Goal: Information Seeking & Learning: Learn about a topic

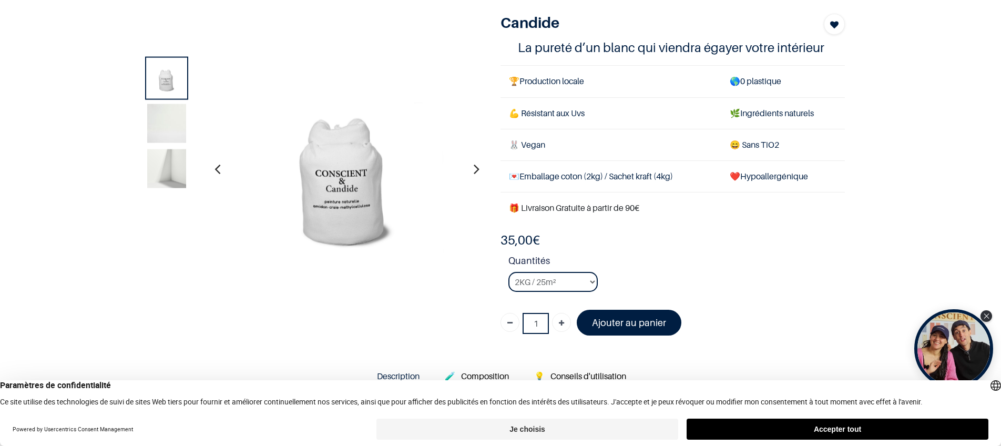
scroll to position [69, 0]
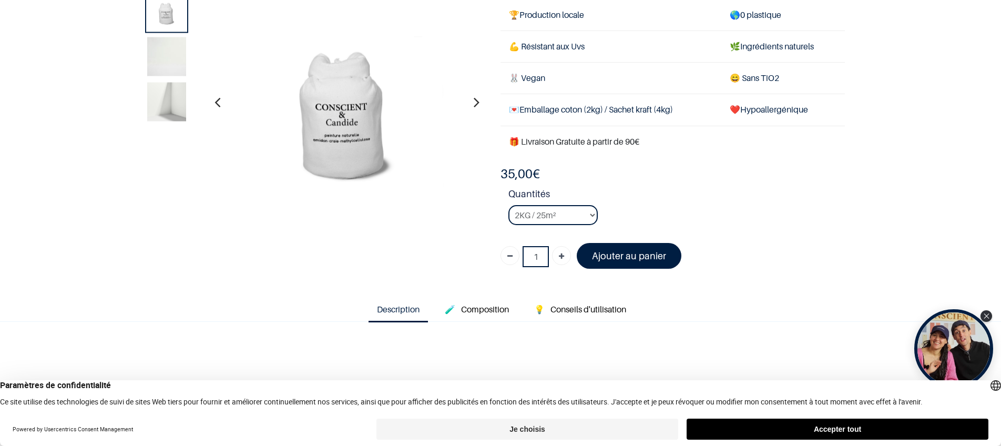
scroll to position [48, 0]
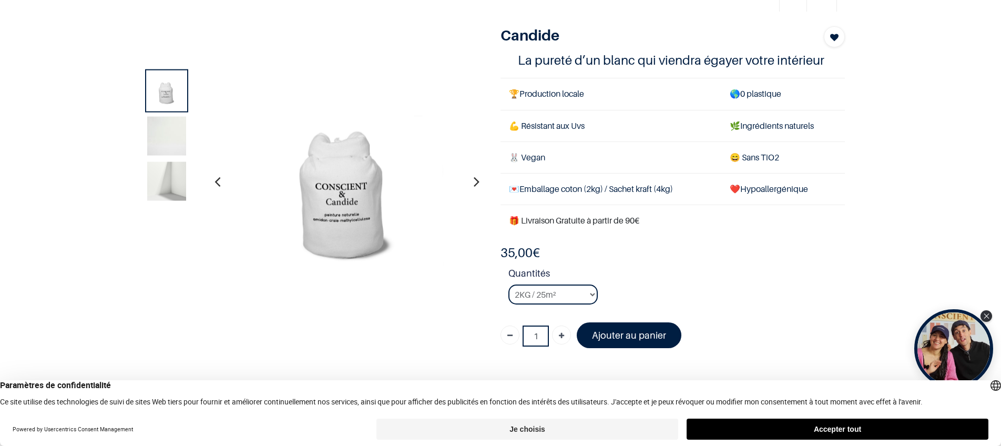
click at [474, 182] on icon "button" at bounding box center [477, 181] width 6 height 28
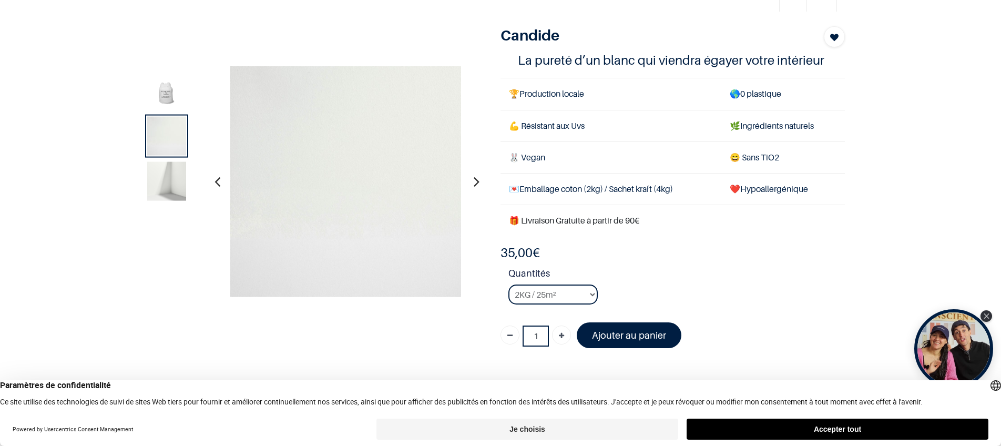
click at [474, 182] on icon "button" at bounding box center [477, 181] width 6 height 28
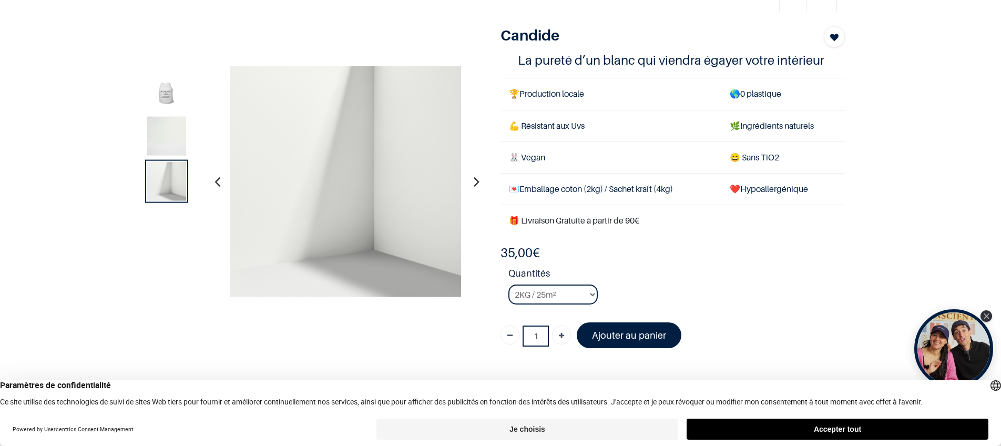
click at [474, 182] on icon "button" at bounding box center [477, 181] width 6 height 28
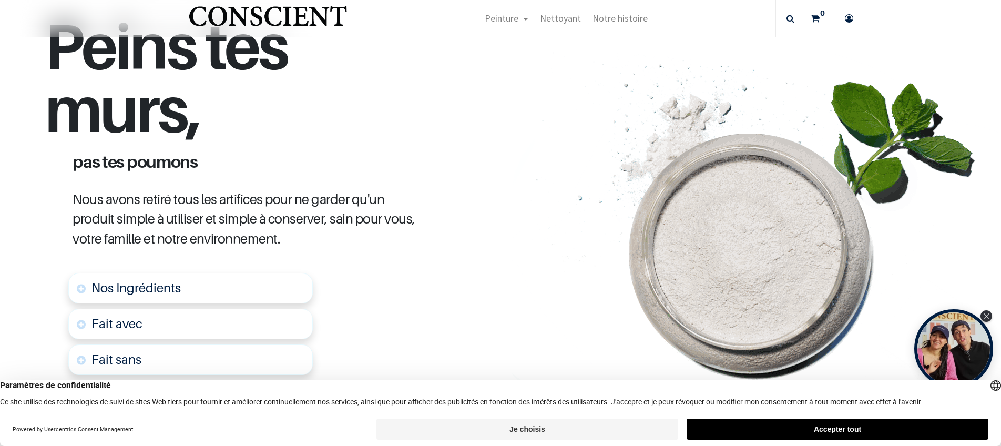
scroll to position [541, 0]
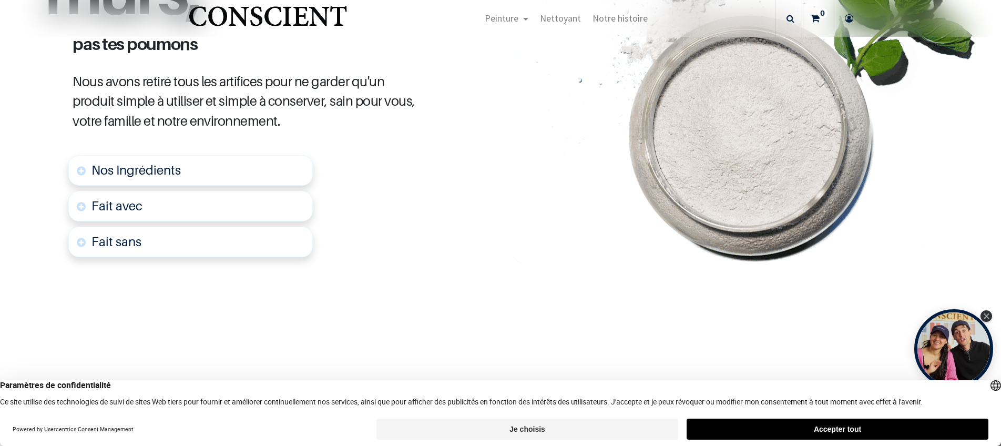
click at [167, 235] on link "Fait sans" at bounding box center [190, 242] width 245 height 31
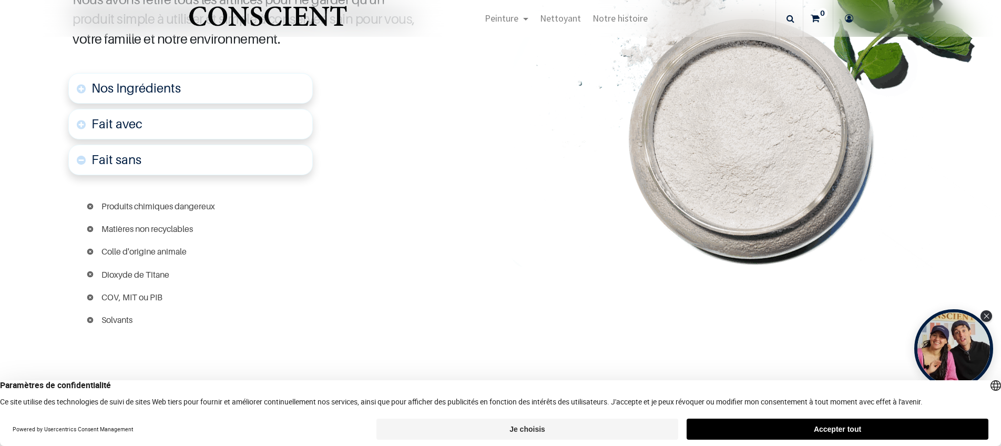
scroll to position [626, 0]
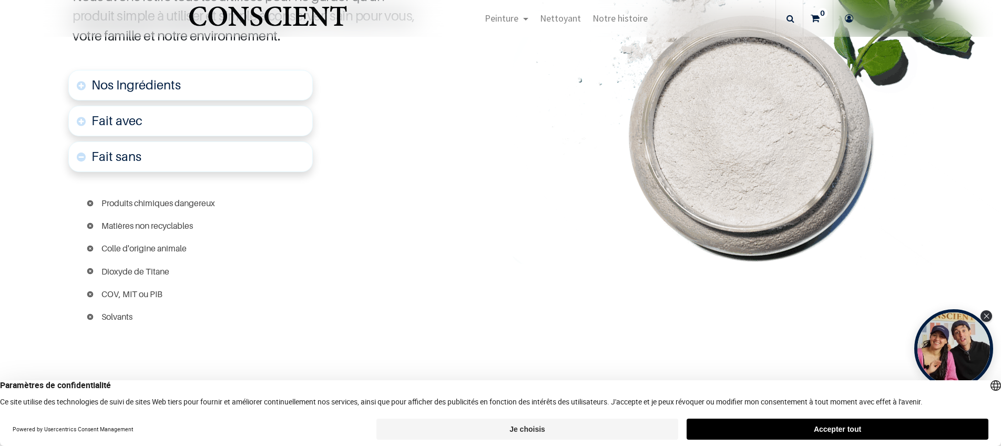
click at [156, 127] on link "Fait avec" at bounding box center [190, 121] width 245 height 31
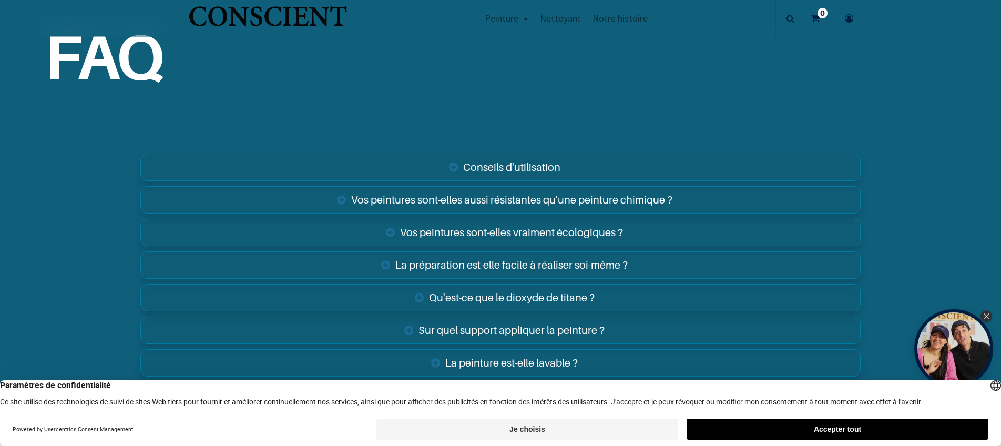
scroll to position [2131, 0]
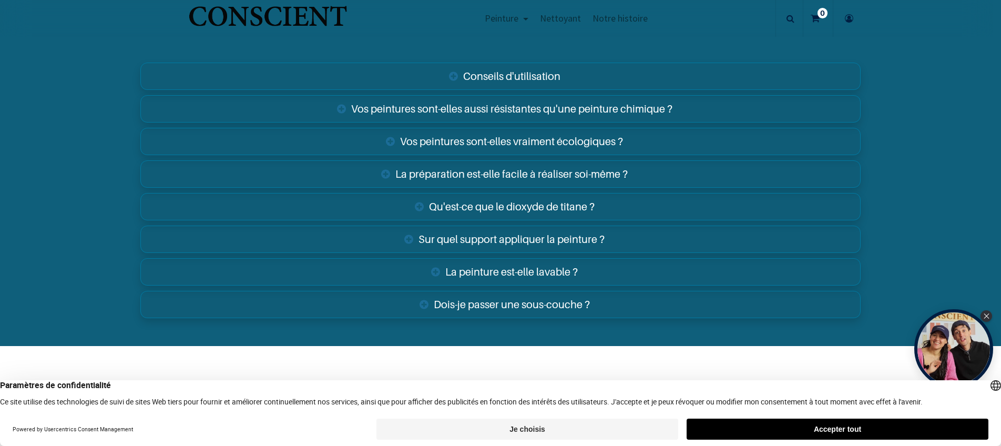
click at [474, 243] on link "Sur quel support appliquer la peinture ?" at bounding box center [500, 239] width 721 height 27
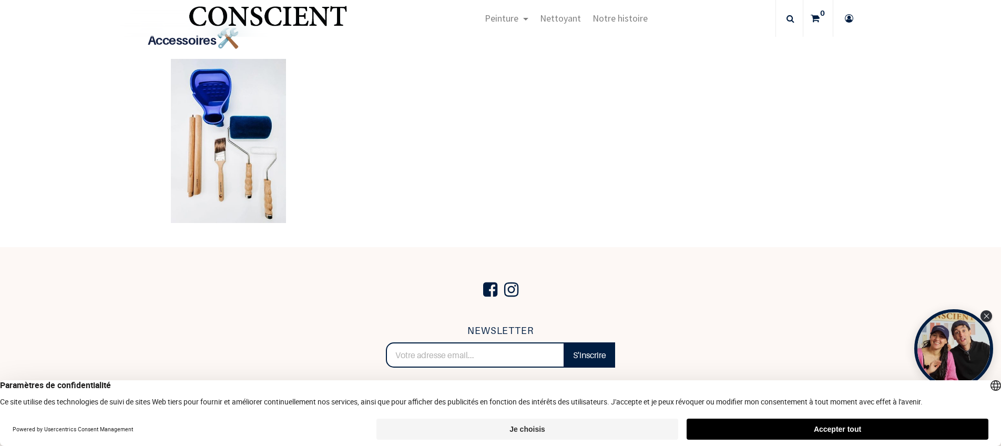
scroll to position [2786, 0]
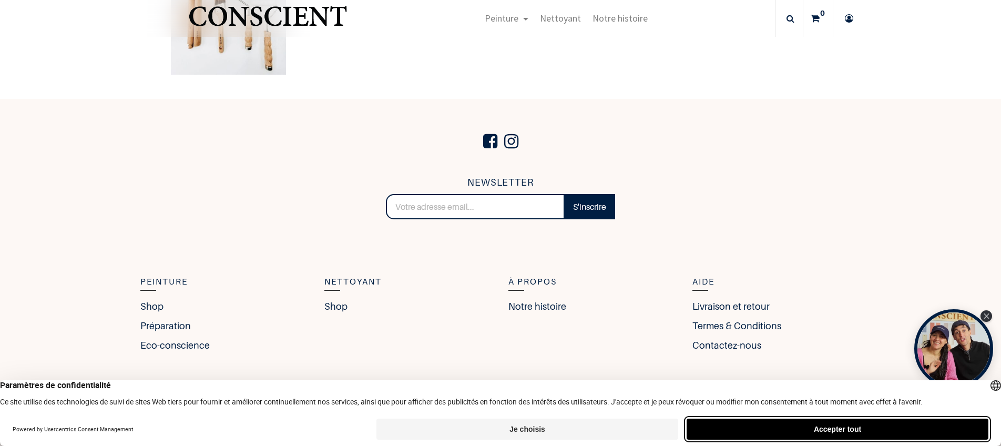
click at [738, 427] on button "Accepter tout" at bounding box center [838, 429] width 302 height 21
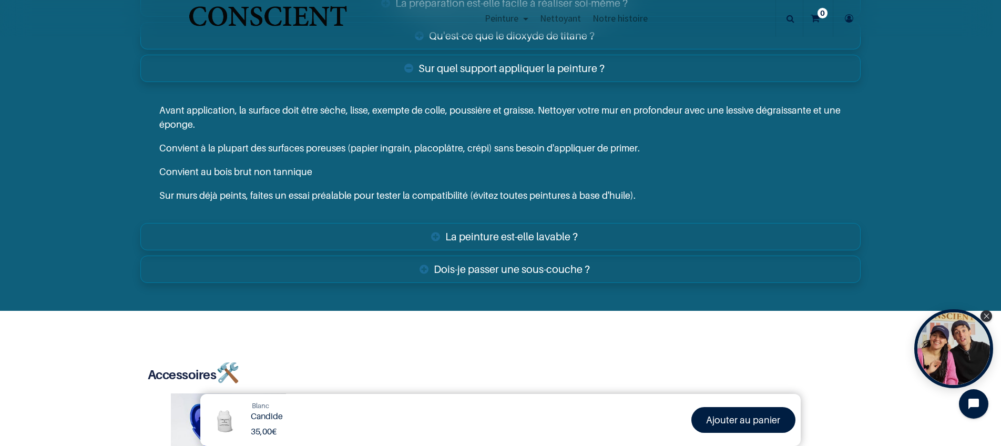
scroll to position [2301, 0]
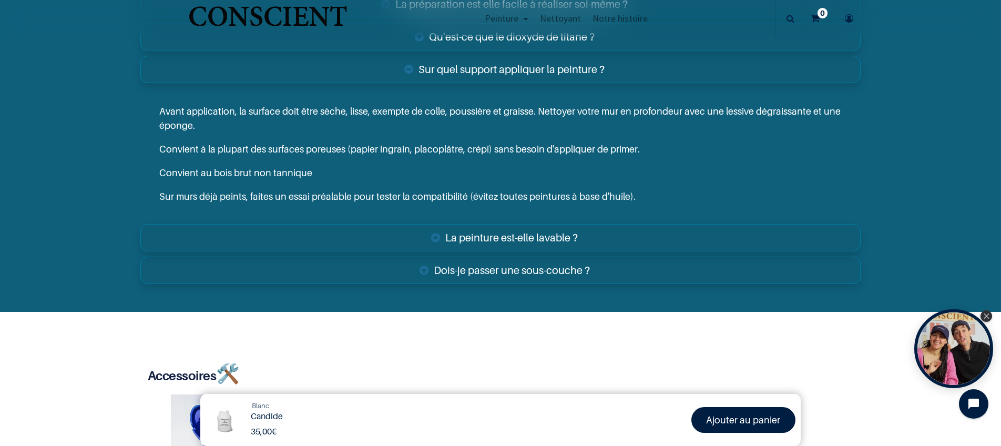
click at [607, 241] on link "La peinture est-elle lavable ?" at bounding box center [500, 237] width 721 height 27
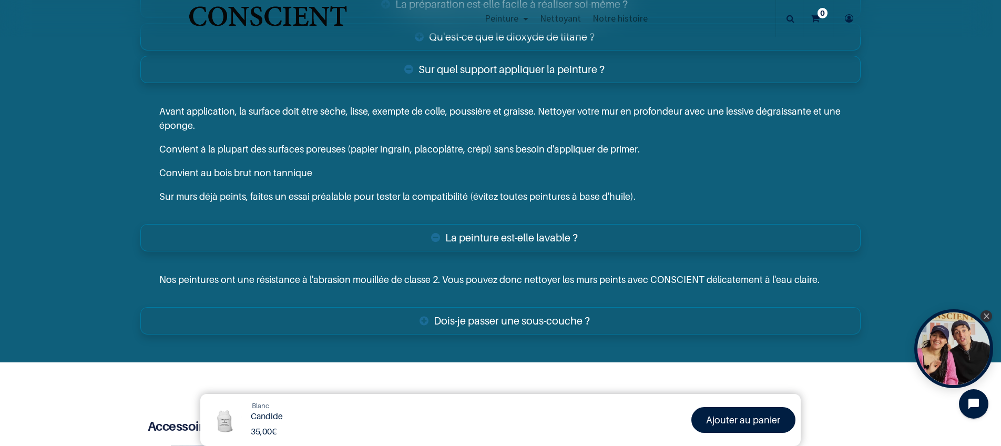
click at [602, 322] on link "Dois-je passer une sous-couche ?" at bounding box center [500, 320] width 721 height 27
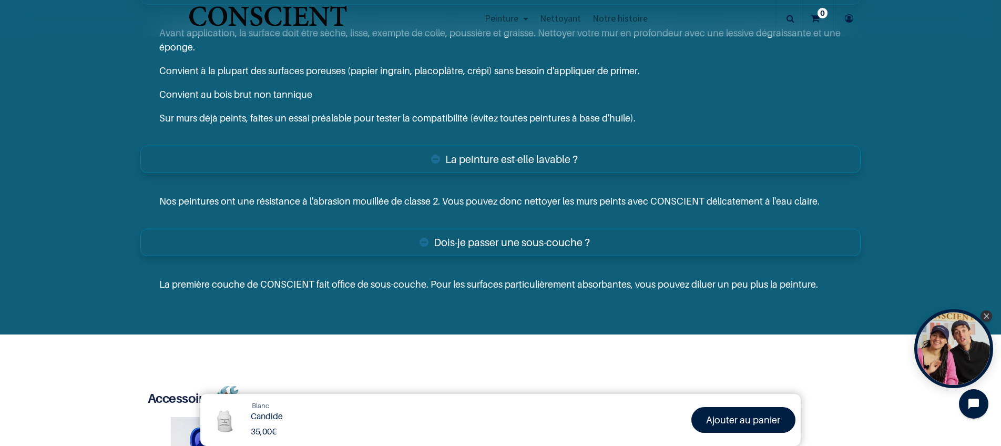
scroll to position [2413, 0]
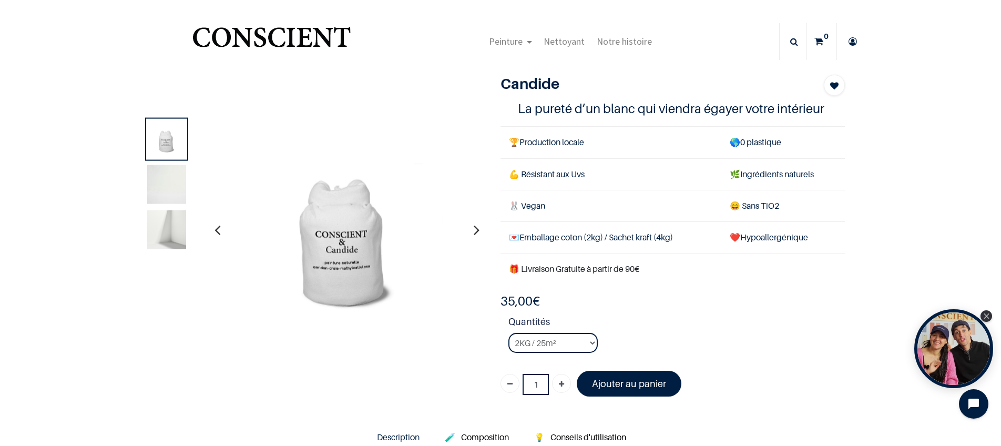
drag, startPoint x: 736, startPoint y: 317, endPoint x: 602, endPoint y: 321, distance: 134.7
click at [736, 317] on strong "Quantités" at bounding box center [677, 324] width 337 height 18
click at [587, 341] on select "2KG / 25m² 4KG / 50m² 8KG / 100m² Testeur" at bounding box center [553, 343] width 89 height 20
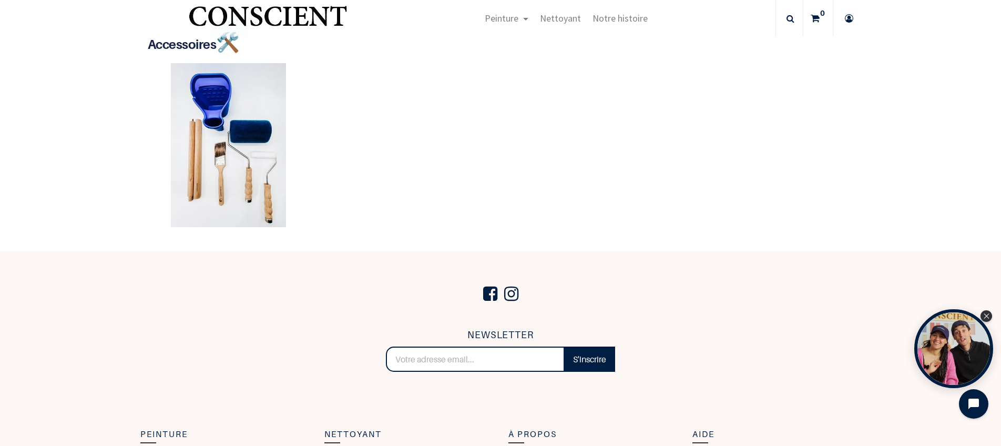
scroll to position [2887, 0]
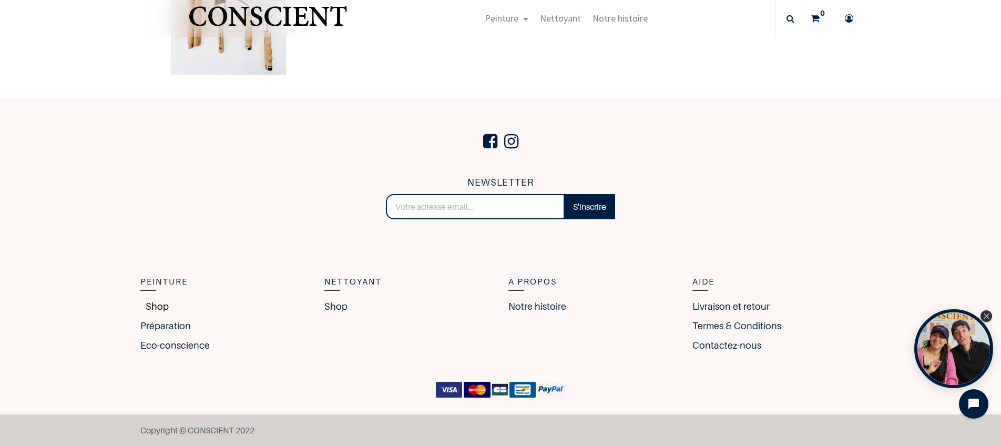
click at [152, 302] on link "Shop" at bounding box center [154, 306] width 28 height 14
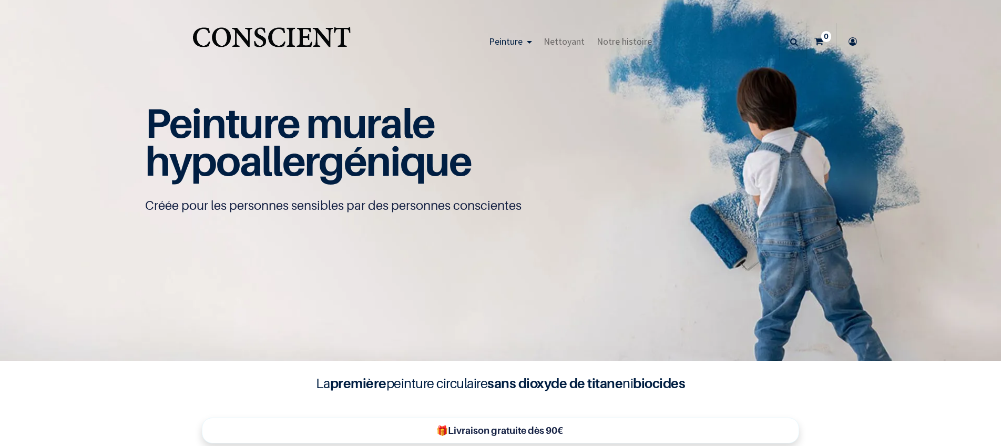
scroll to position [1, 0]
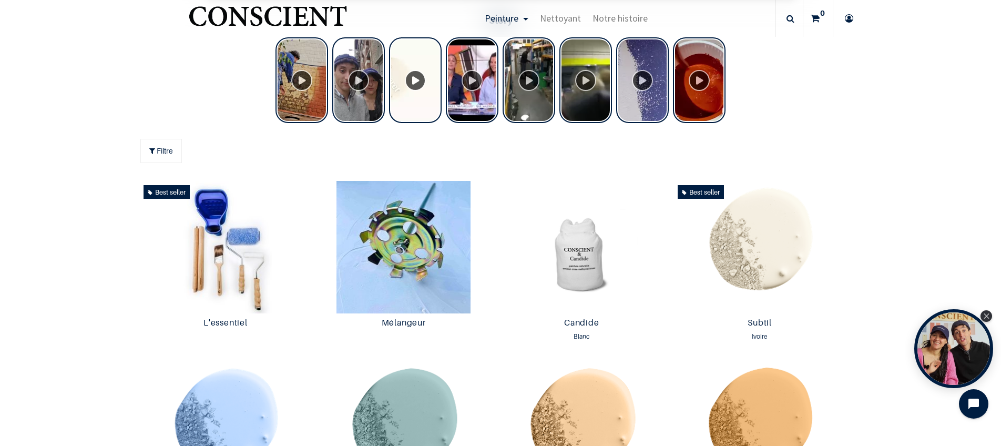
scroll to position [543, 0]
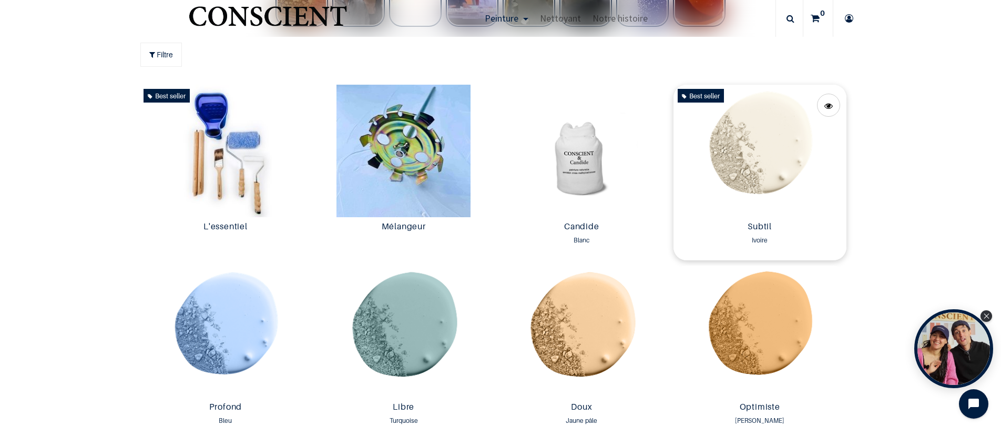
click at [769, 144] on img at bounding box center [760, 151] width 173 height 132
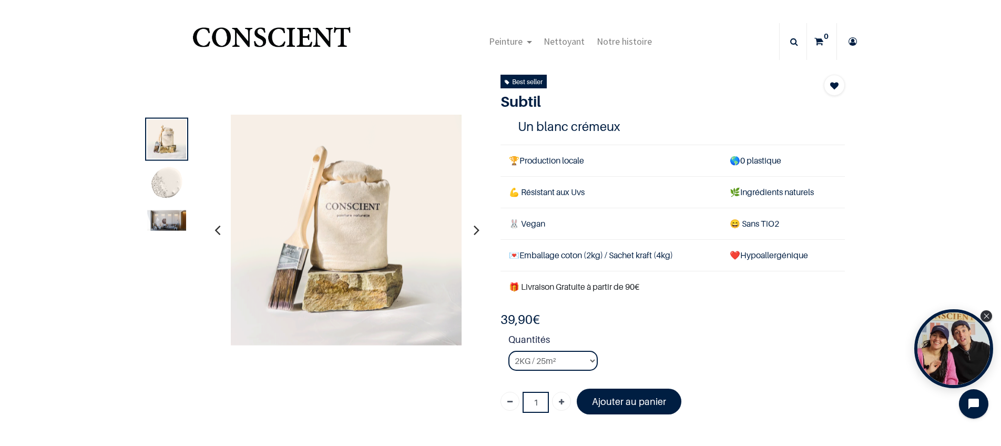
click at [154, 188] on img at bounding box center [166, 184] width 39 height 39
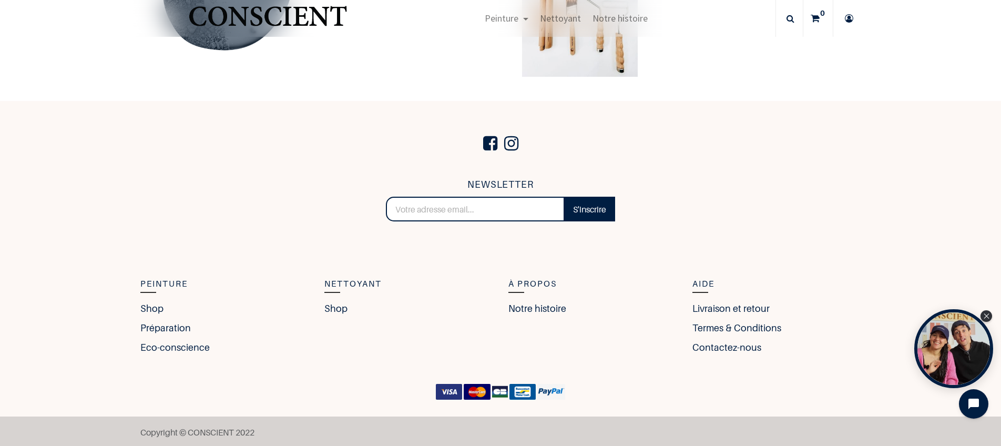
scroll to position [2337, 0]
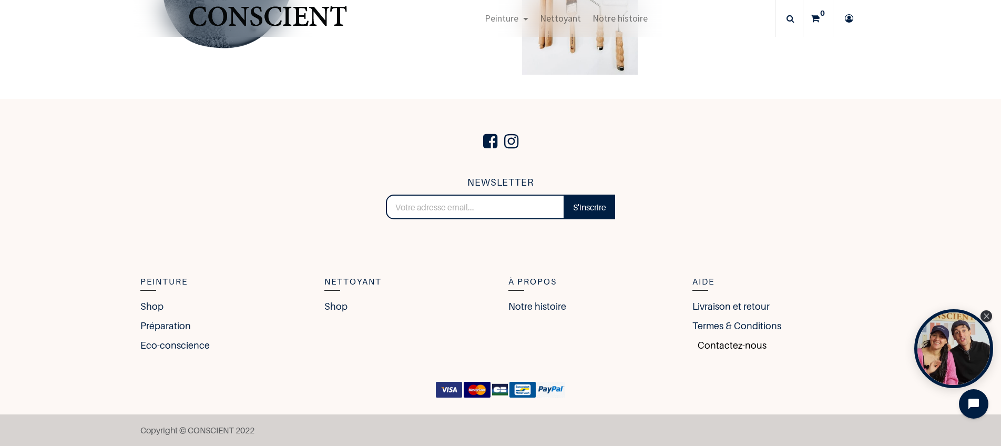
click at [706, 347] on link "Contactez-nous" at bounding box center [730, 345] width 74 height 14
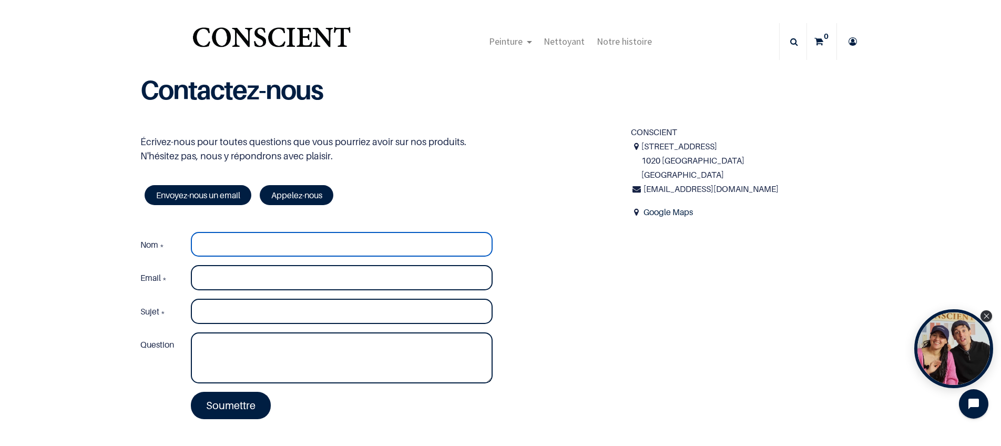
click at [240, 249] on input "Nom *" at bounding box center [342, 244] width 302 height 25
type input "GAUD"
click at [246, 273] on input "Email *" at bounding box center [342, 277] width 302 height 25
type input "sofiefrance@hotmail.fr"
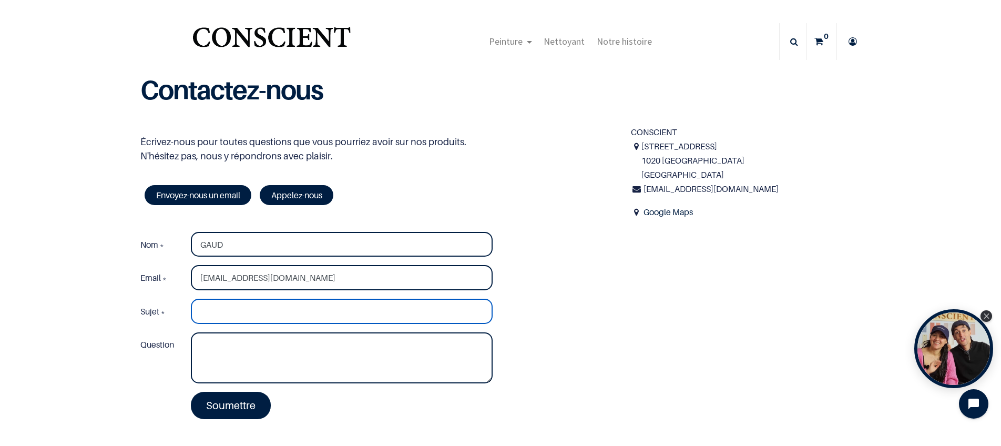
click at [232, 308] on input "Sujet *" at bounding box center [342, 311] width 302 height 25
type input "Commadner"
click at [794, 46] on link at bounding box center [793, 41] width 23 height 11
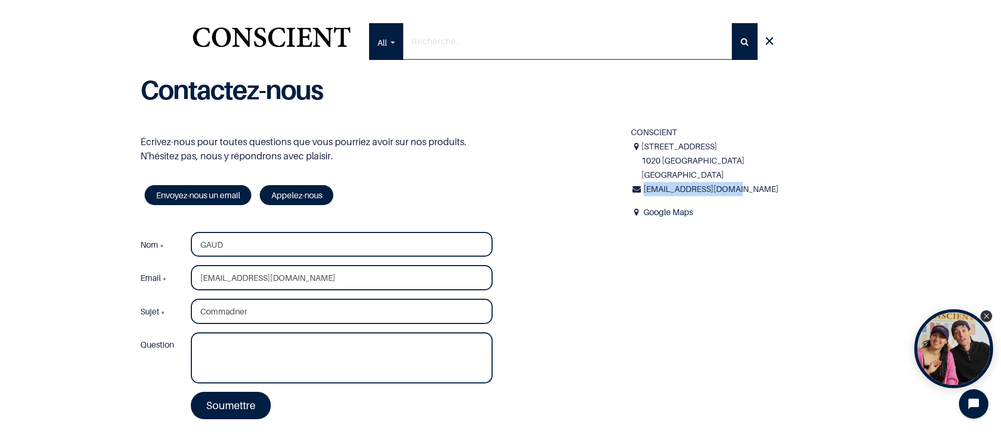
drag, startPoint x: 741, startPoint y: 189, endPoint x: 641, endPoint y: 195, distance: 100.1
click at [641, 195] on div "infos@beconscient.com" at bounding box center [746, 189] width 230 height 14
copy span "infos@beconscient.com"
click at [653, 36] on input "search" at bounding box center [567, 41] width 329 height 37
type input "échantillon"
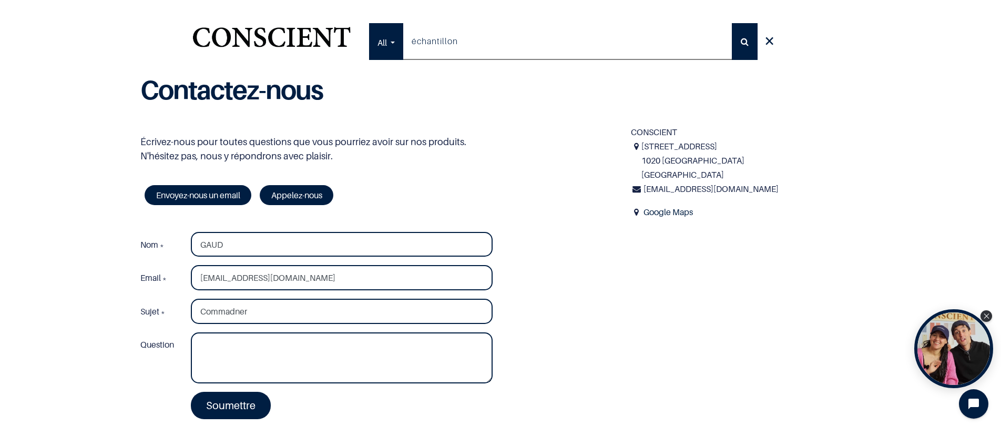
click at [732, 23] on button "Rechercher" at bounding box center [745, 41] width 26 height 37
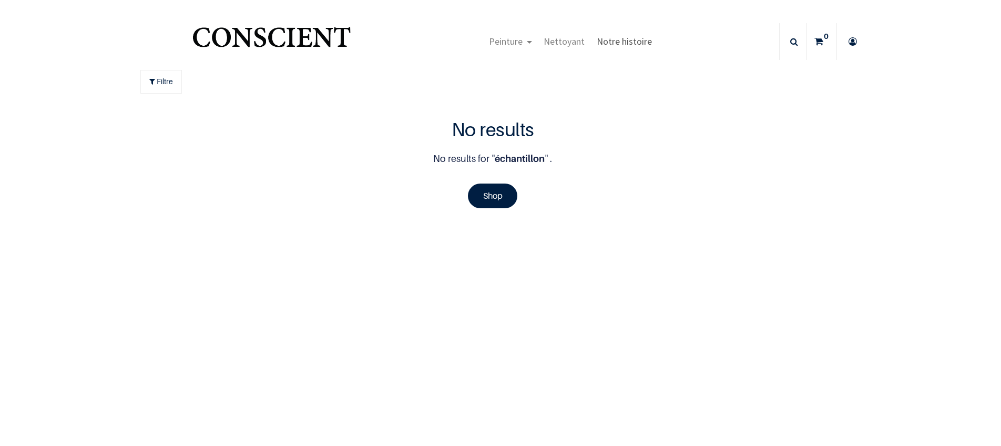
scroll to position [1, 0]
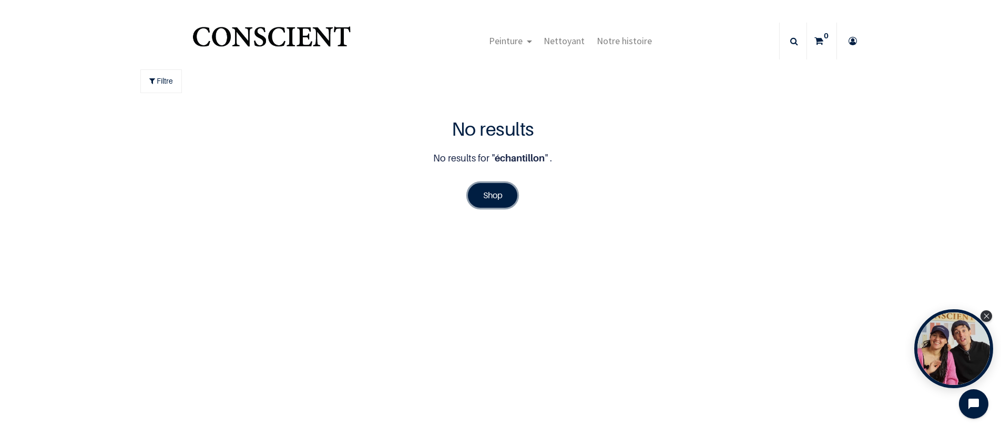
click at [494, 197] on link "Shop" at bounding box center [493, 195] width 50 height 24
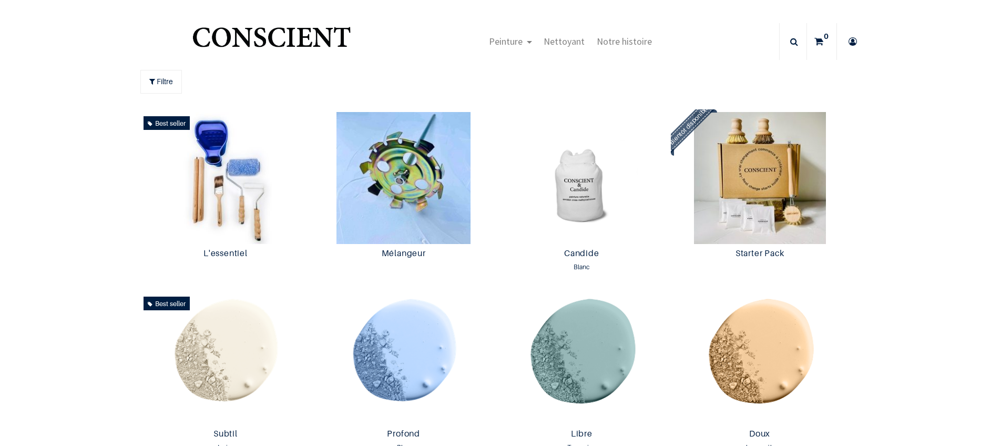
scroll to position [1, 0]
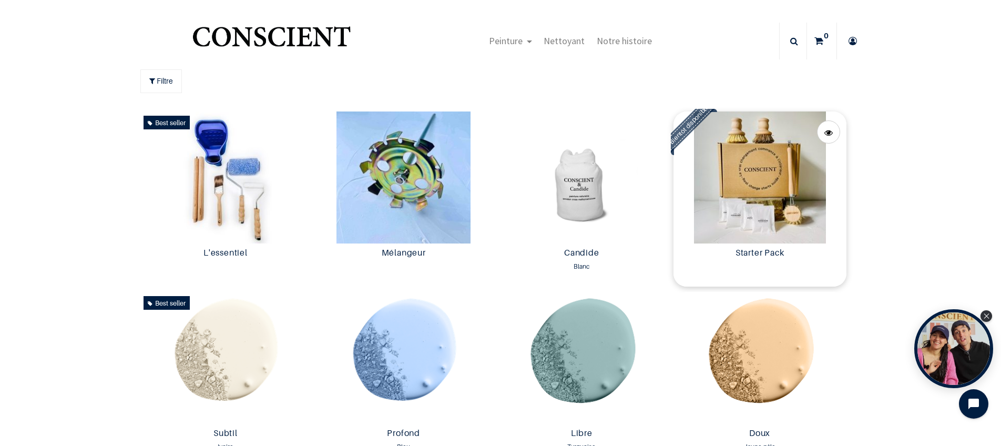
click at [777, 176] on img at bounding box center [760, 177] width 173 height 132
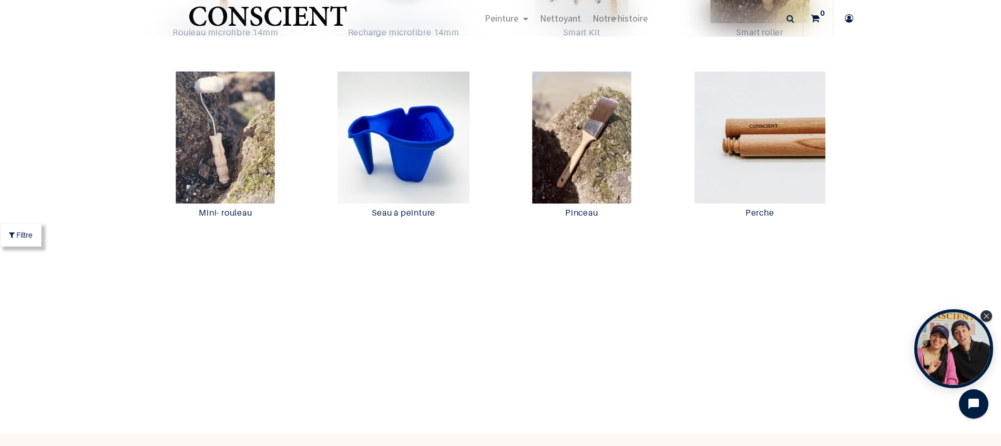
scroll to position [2090, 0]
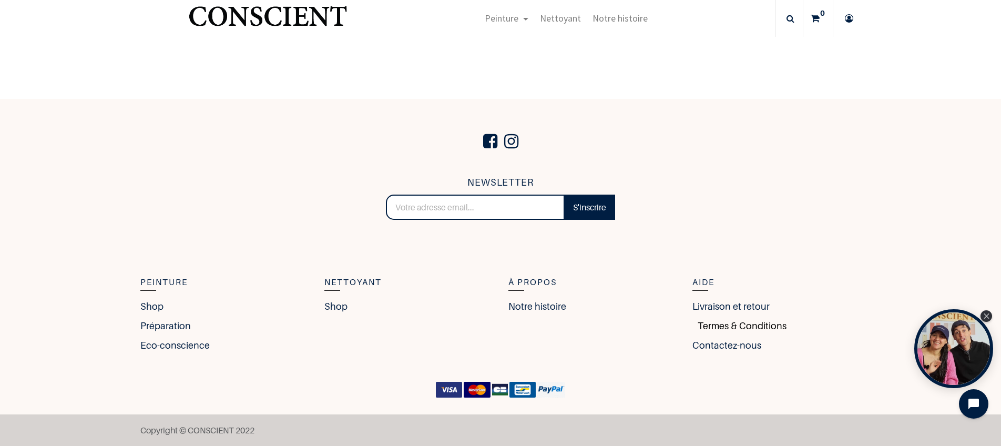
click at [714, 327] on link "Termes & Conditions" at bounding box center [740, 326] width 94 height 14
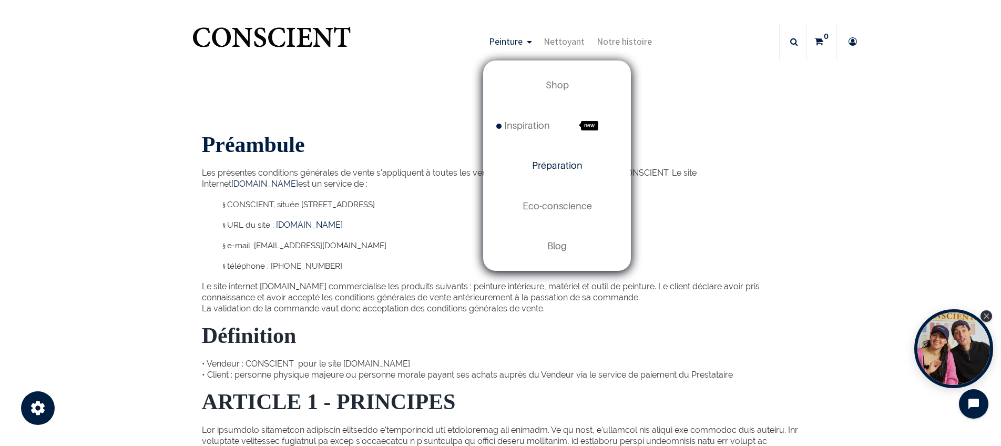
click at [549, 163] on span "Préparation" at bounding box center [557, 165] width 50 height 11
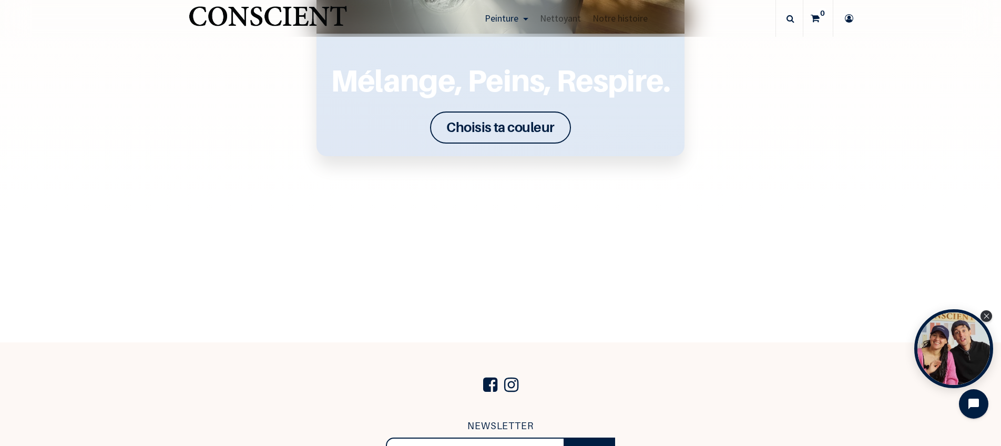
scroll to position [1837, 0]
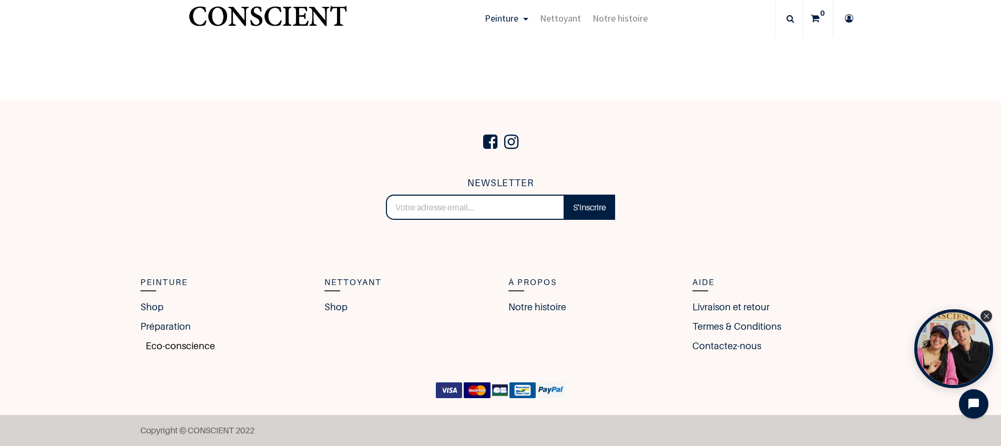
click at [163, 342] on link "Eco-conscience" at bounding box center [177, 346] width 75 height 14
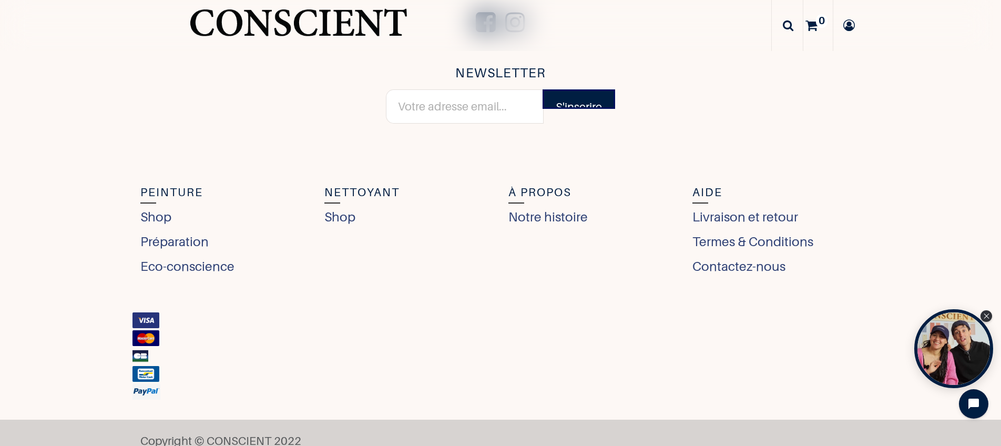
scroll to position [4412, 0]
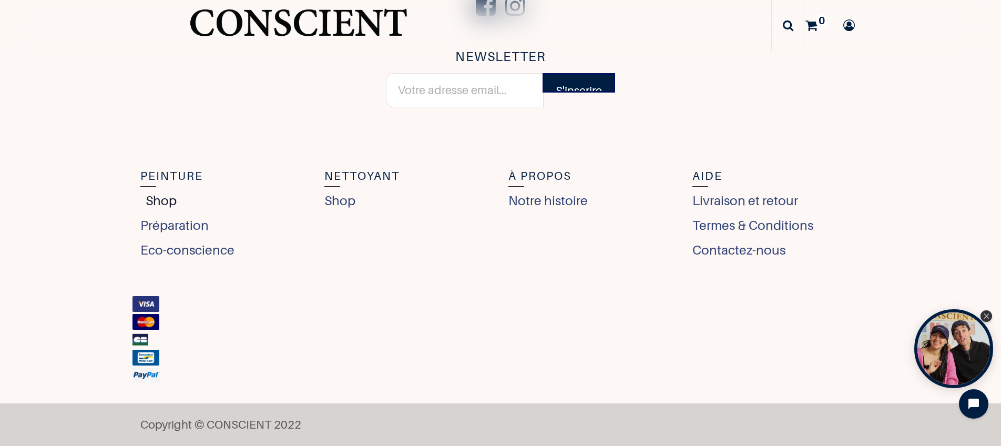
click at [163, 195] on link "Shop" at bounding box center [158, 200] width 36 height 19
click at [158, 196] on link "Shop" at bounding box center [158, 200] width 36 height 19
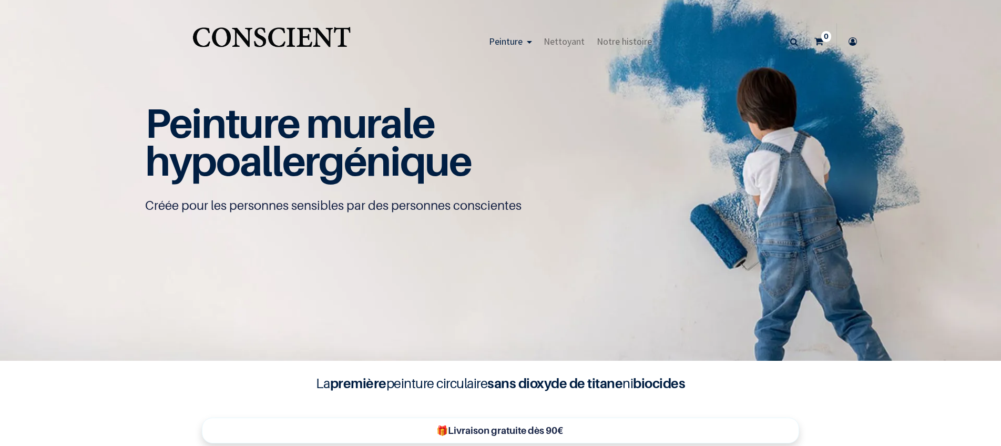
scroll to position [1, 0]
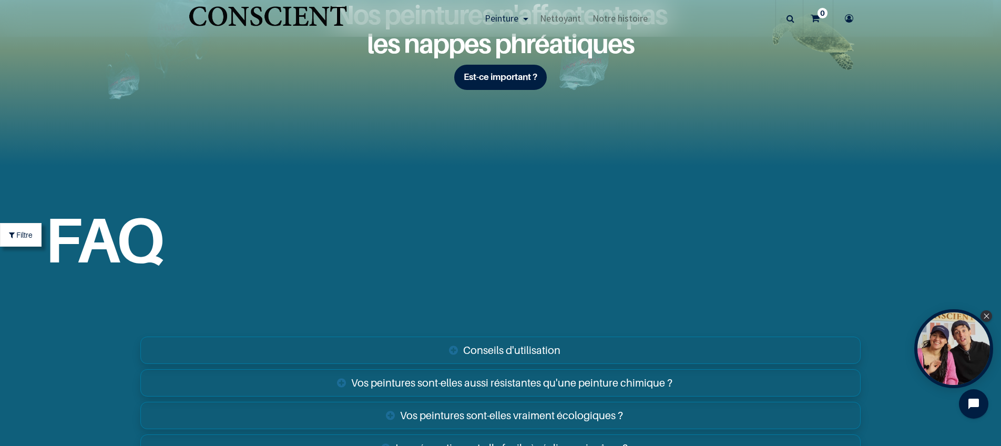
scroll to position [3923, 0]
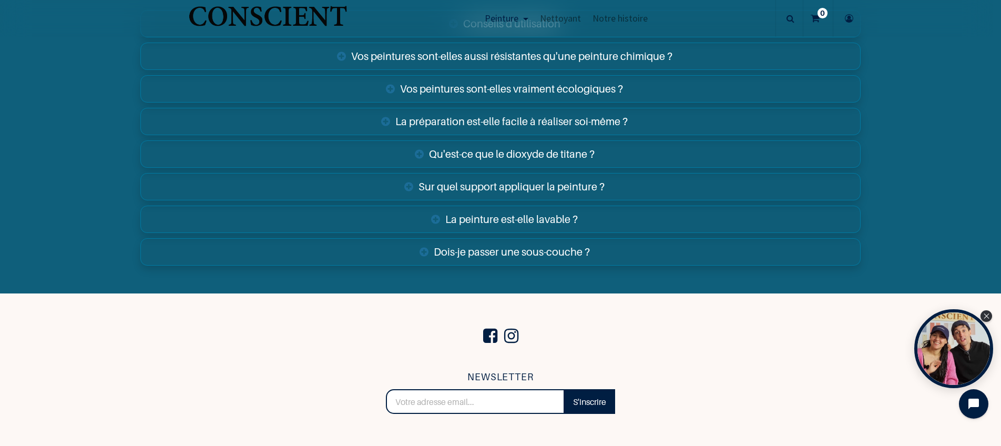
click at [483, 191] on link "Sur quel support appliquer la peinture ?" at bounding box center [500, 186] width 721 height 27
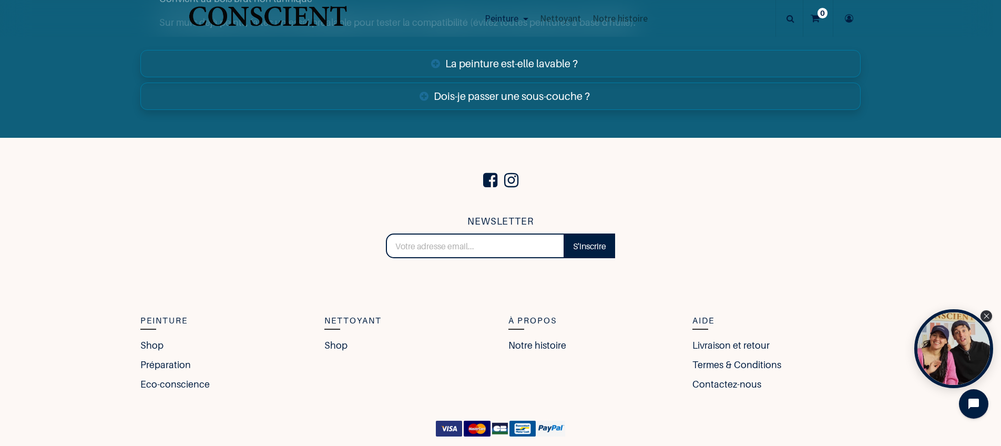
scroll to position [4255, 0]
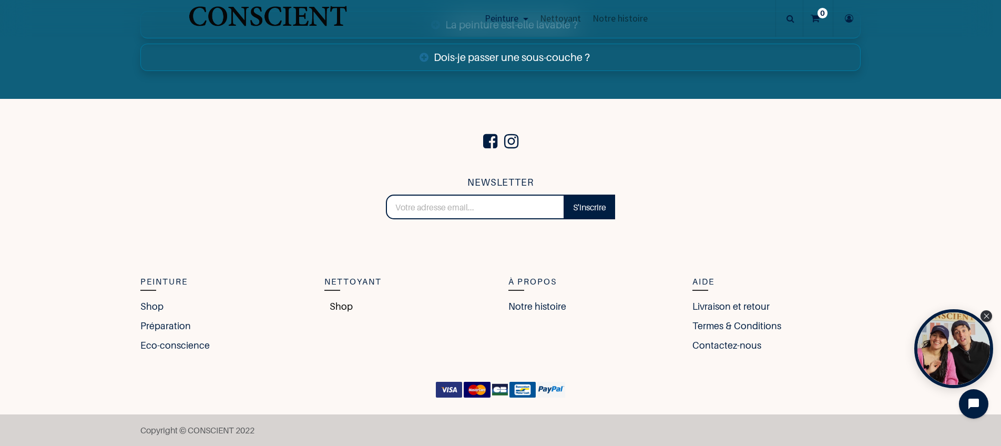
click at [337, 307] on link "Shop" at bounding box center [339, 306] width 28 height 14
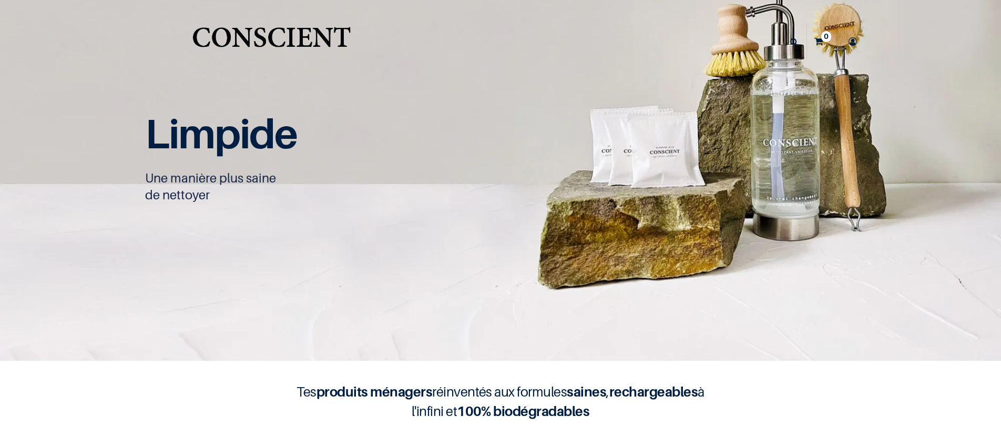
scroll to position [1, 0]
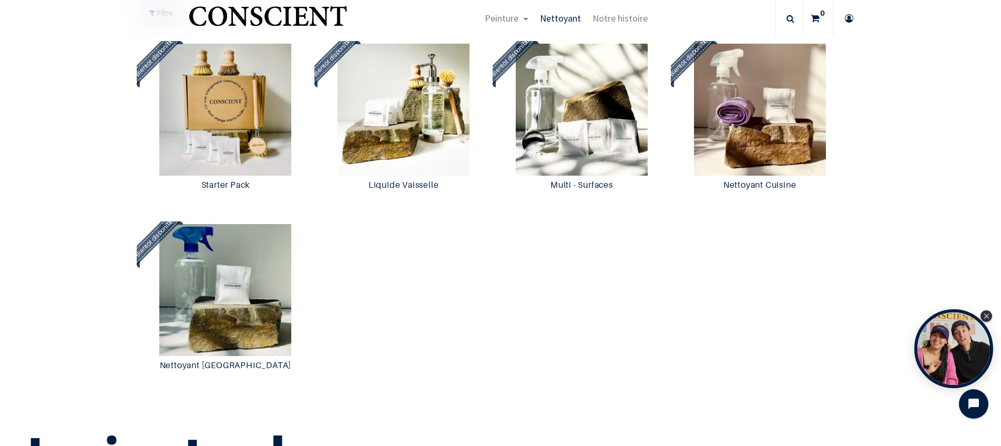
scroll to position [945, 0]
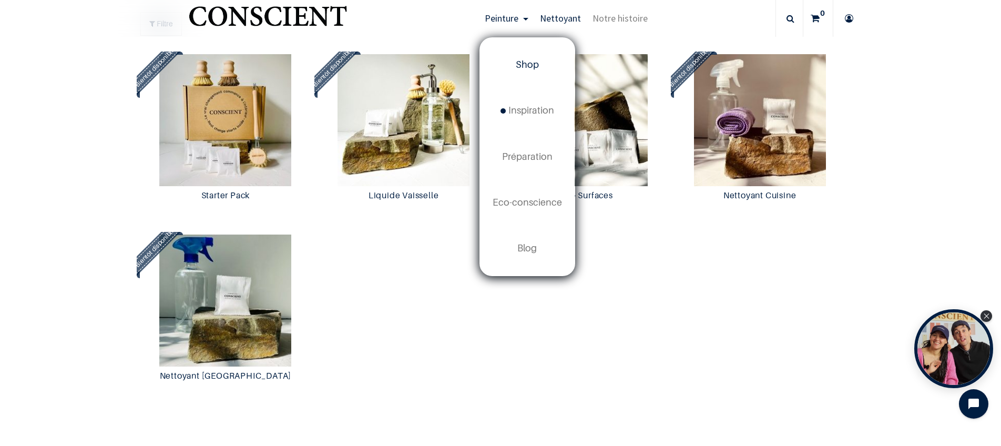
click at [524, 65] on span "Shop" at bounding box center [527, 64] width 23 height 11
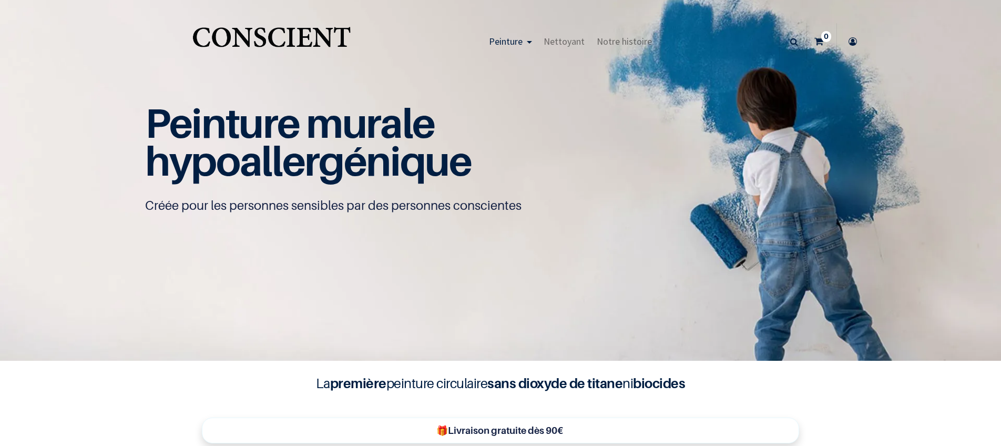
scroll to position [1, 0]
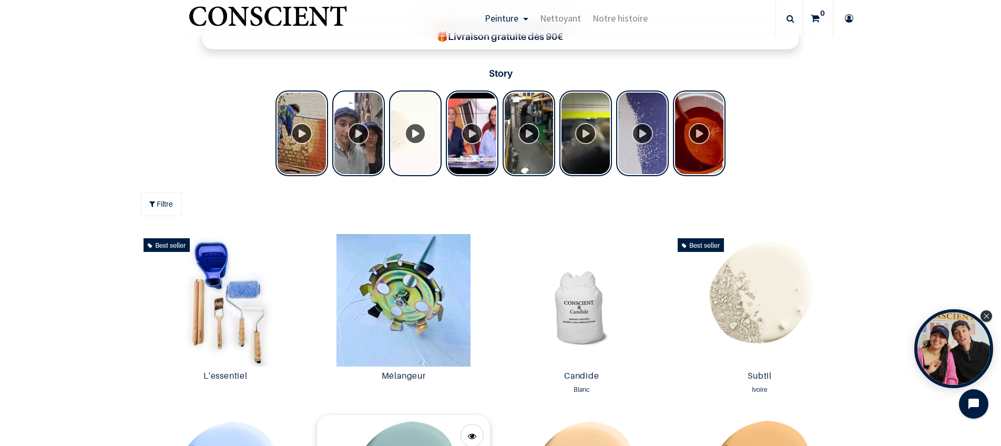
scroll to position [495, 0]
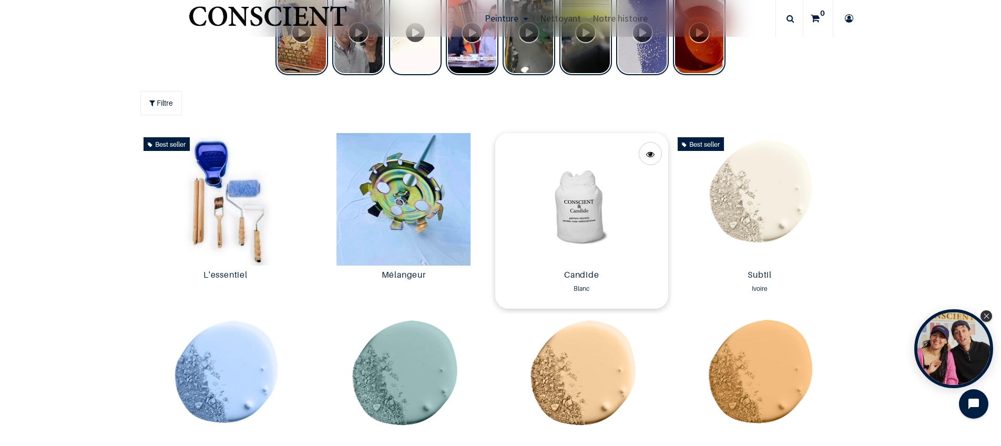
click at [583, 212] on img at bounding box center [581, 199] width 173 height 132
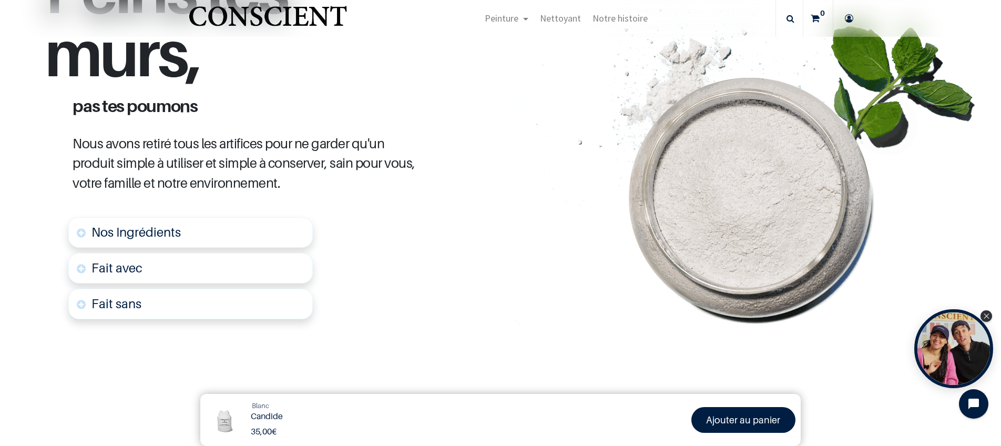
scroll to position [478, 0]
